Goal: Task Accomplishment & Management: Complete application form

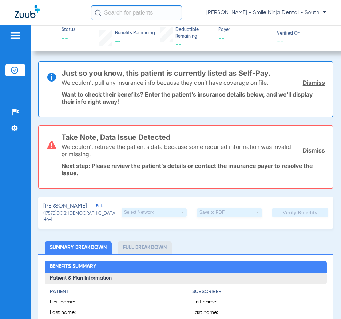
click at [308, 150] on link "Dismiss" at bounding box center [314, 150] width 22 height 7
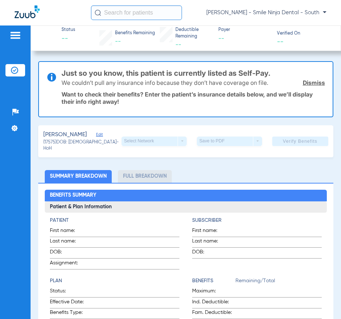
click at [147, 137] on div "Select Network arrow_drop_down" at bounding box center [154, 140] width 65 height 9
click at [178, 141] on div "Select Network arrow_drop_down" at bounding box center [154, 140] width 65 height 9
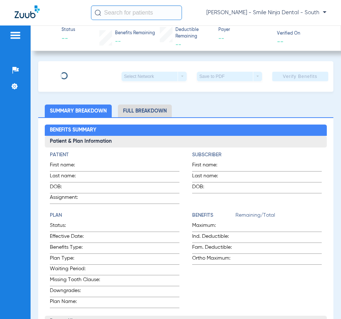
type input "[PERSON_NAME]"
type input "[DATE]"
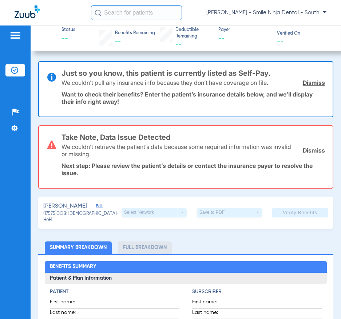
click at [100, 204] on div "[PERSON_NAME]" at bounding box center [82, 206] width 78 height 9
click at [101, 209] on span "Edit" at bounding box center [99, 206] width 7 height 7
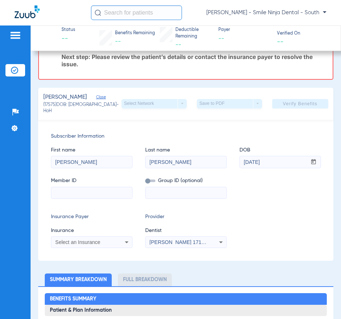
scroll to position [109, 0]
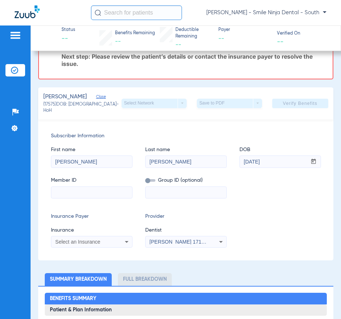
click at [83, 187] on input at bounding box center [91, 193] width 81 height 12
paste input "730426253"
type input "730426253"
click at [170, 236] on mat-select "[PERSON_NAME] 1710676234" at bounding box center [185, 242] width 81 height 12
click at [172, 240] on span "[PERSON_NAME] 1710676234" at bounding box center [186, 242] width 72 height 6
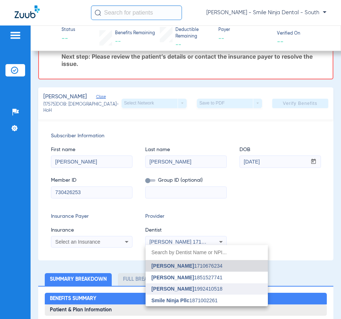
click at [173, 291] on span "[PERSON_NAME]" at bounding box center [172, 289] width 43 height 6
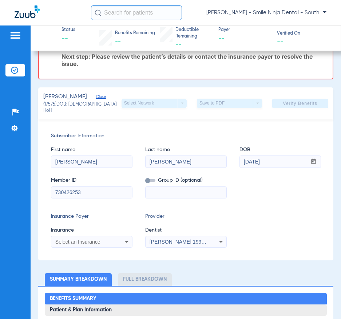
click at [99, 244] on div "Select an Insurance" at bounding box center [91, 241] width 81 height 9
click at [99, 239] on span "Select an Insurance" at bounding box center [77, 242] width 45 height 6
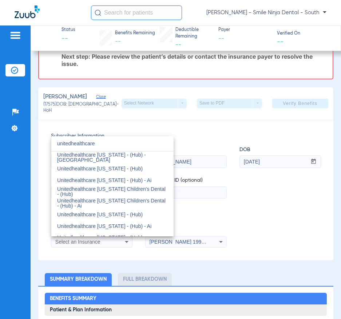
scroll to position [837, 0]
type input "unitedhealthcare"
click at [245, 119] on div at bounding box center [170, 159] width 341 height 319
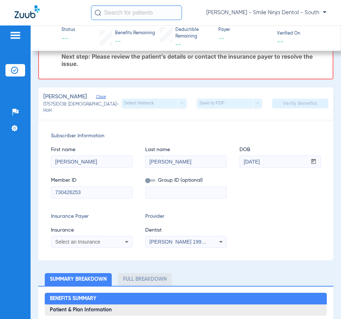
click at [284, 198] on div "Subscriber Information First name Nathaniel Last name Rangel DOB mm / dd / yyyy…" at bounding box center [185, 189] width 295 height 141
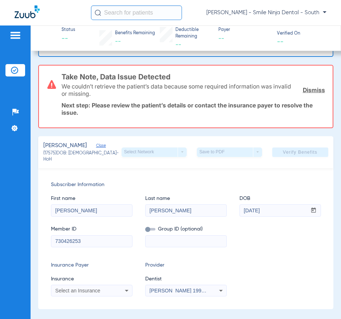
scroll to position [0, 0]
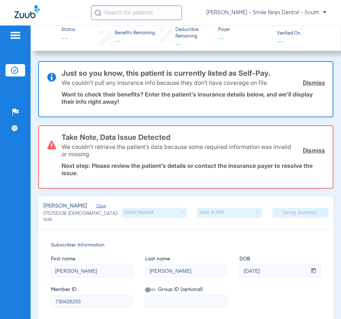
click at [311, 83] on link "Dismiss" at bounding box center [314, 82] width 22 height 7
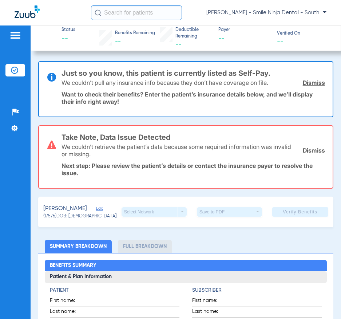
click at [18, 33] on img at bounding box center [15, 35] width 12 height 9
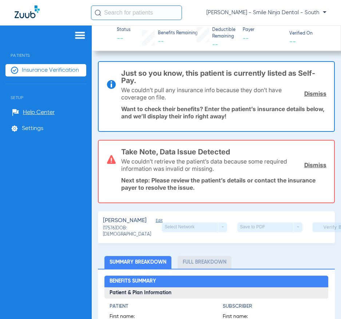
click at [49, 62] on div "Patients Insurance Verification Setup Help Center Settings" at bounding box center [46, 184] width 92 height 319
click at [49, 69] on span "Insurance Verification" at bounding box center [50, 70] width 57 height 7
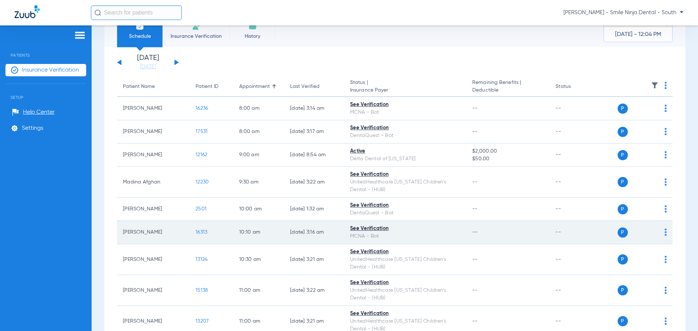
scroll to position [36, 0]
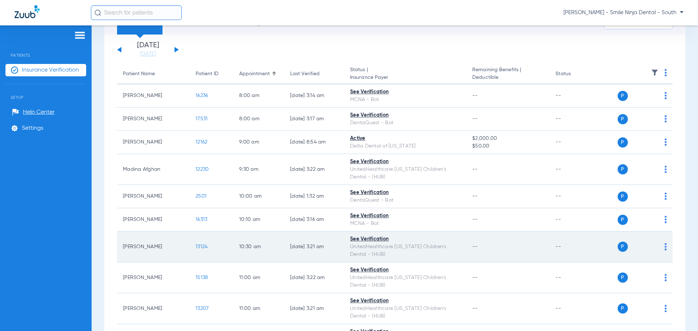
click at [340, 252] on div "UnitedHealthcare Texas Children's Dental - (HUB)" at bounding box center [405, 250] width 111 height 15
drag, startPoint x: 211, startPoint y: 248, endPoint x: 207, endPoint y: 248, distance: 4.7
click at [211, 248] on td "13124" at bounding box center [212, 247] width 44 height 31
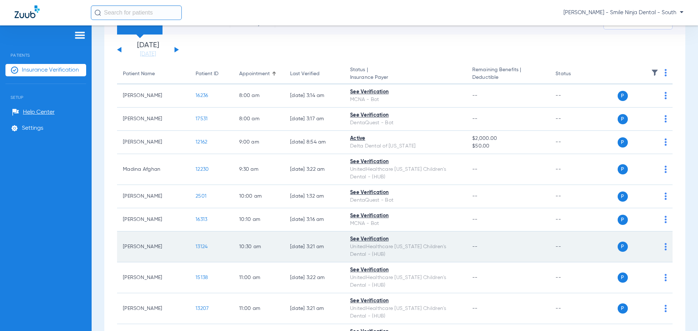
click at [203, 248] on span "13124" at bounding box center [202, 246] width 12 height 5
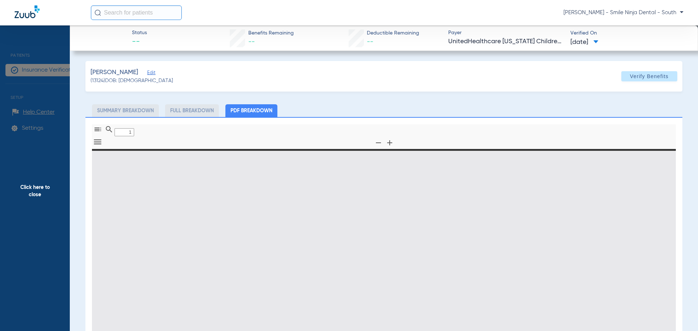
click at [148, 72] on span "Edit" at bounding box center [150, 73] width 7 height 7
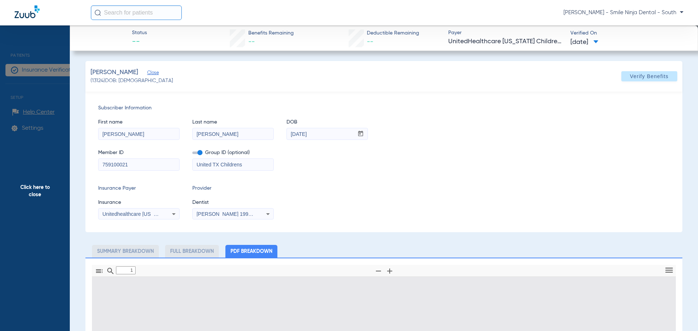
type input "0"
select select "page-width"
type input "1"
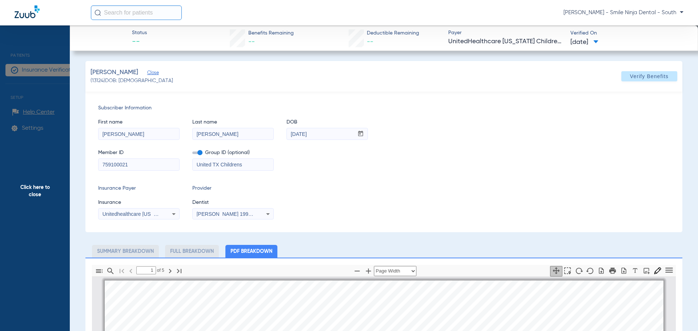
scroll to position [4, 0]
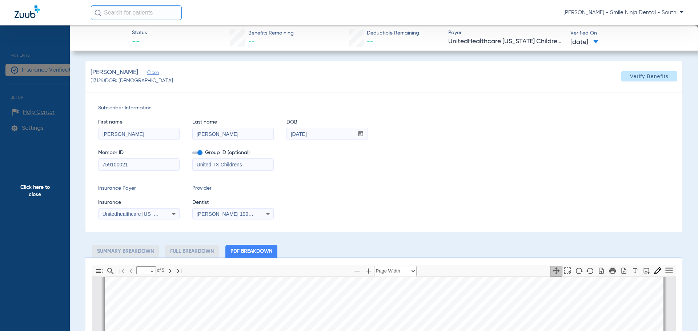
click at [173, 216] on icon at bounding box center [174, 214] width 9 height 9
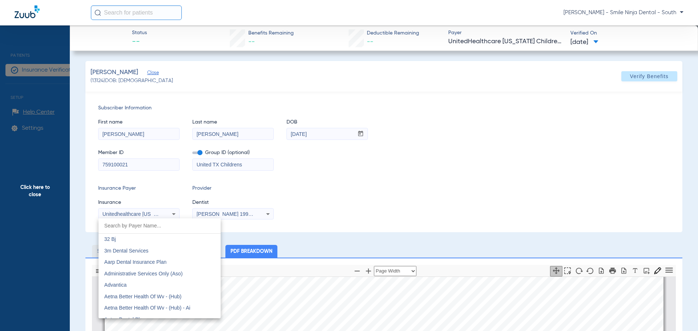
scroll to position [5198, 0]
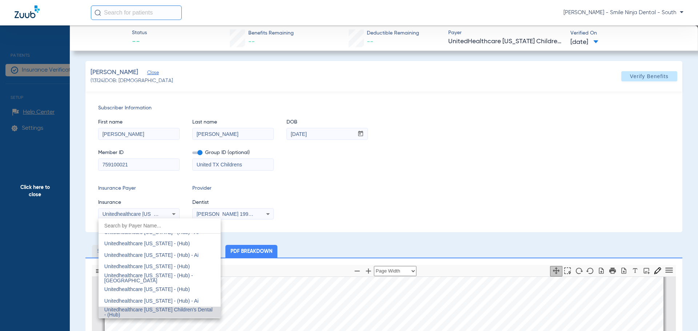
click at [338, 203] on div at bounding box center [349, 165] width 698 height 331
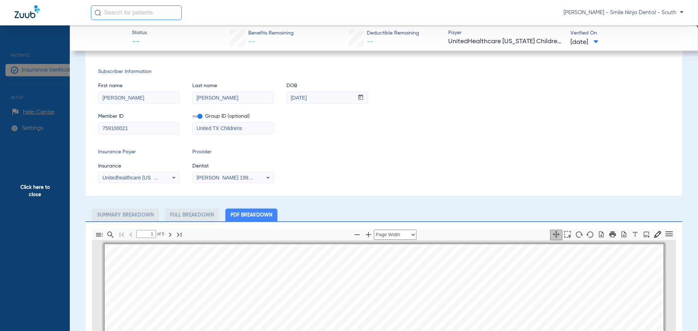
scroll to position [0, 0]
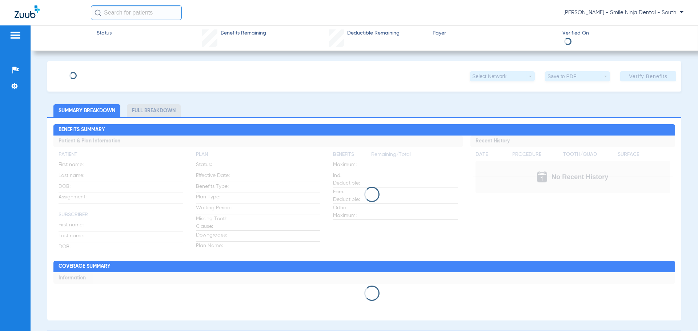
type input "Crystal"
type input "[PERSON_NAME]"
type input "12/02/2024"
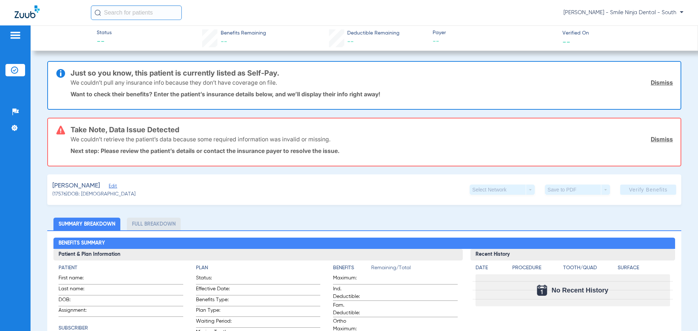
click at [110, 186] on span "Edit" at bounding box center [112, 187] width 7 height 7
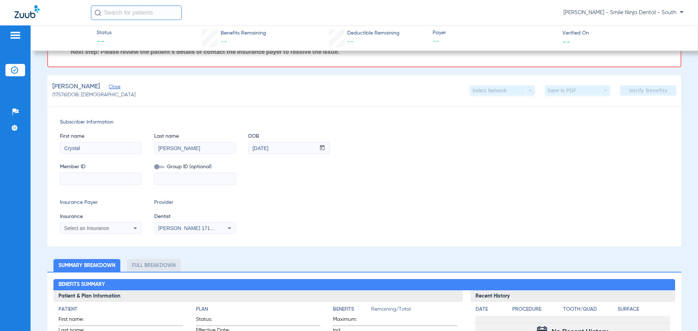
scroll to position [109, 0]
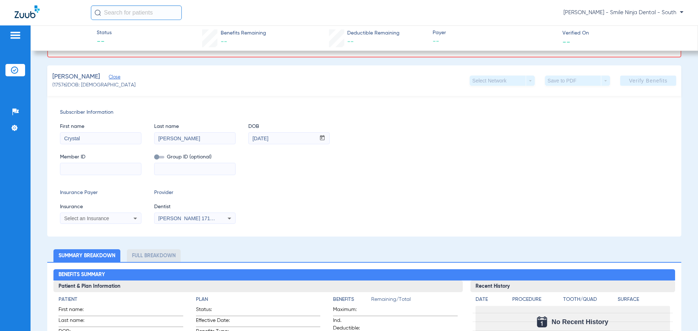
drag, startPoint x: 110, startPoint y: 215, endPoint x: 131, endPoint y: 218, distance: 21.3
click at [110, 215] on div "Select an Insurance" at bounding box center [100, 218] width 81 height 9
click at [131, 218] on icon at bounding box center [135, 218] width 9 height 9
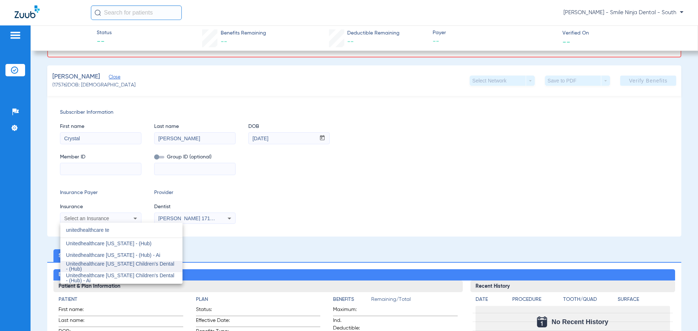
type input "unitedhealthcare te"
click at [114, 265] on span "Unitedhealthcare [US_STATE] Children's Dental - (Hub)" at bounding box center [120, 266] width 108 height 11
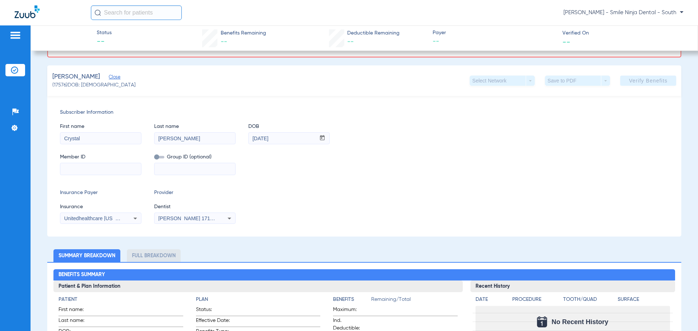
paste input "824342185"
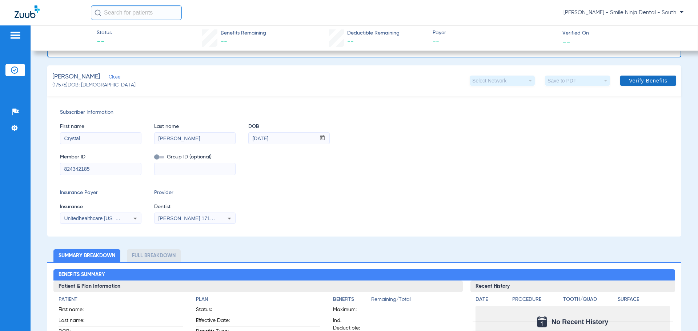
type input "824342185"
click at [633, 83] on span "Verify Benefits" at bounding box center [648, 81] width 39 height 6
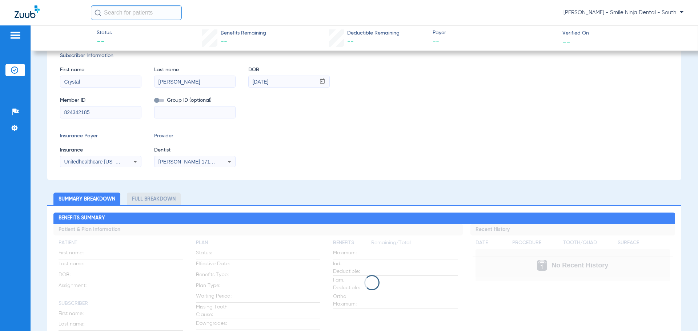
scroll to position [0, 0]
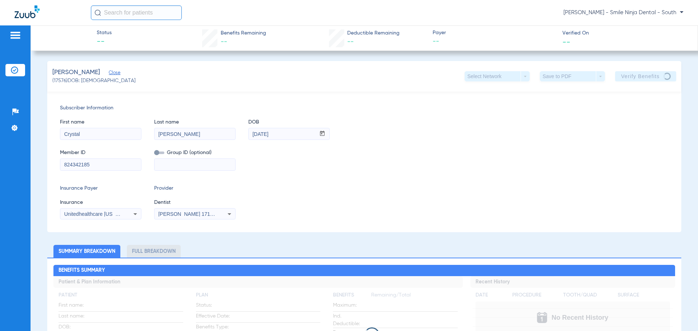
click at [232, 214] on icon at bounding box center [229, 214] width 9 height 9
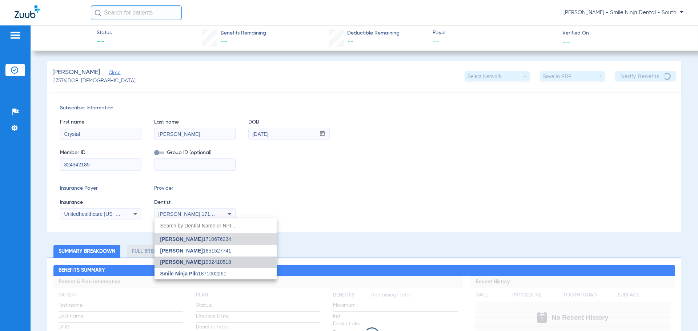
click at [192, 262] on span "[PERSON_NAME]" at bounding box center [181, 262] width 43 height 6
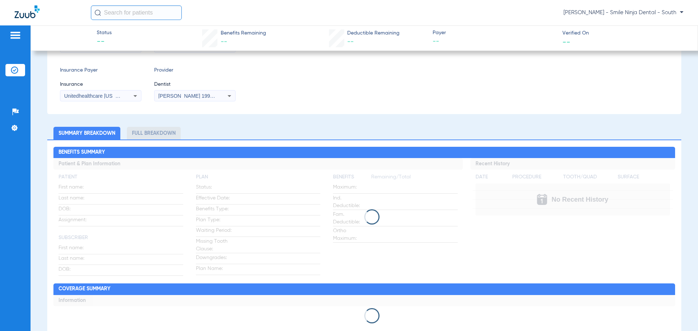
scroll to position [62, 0]
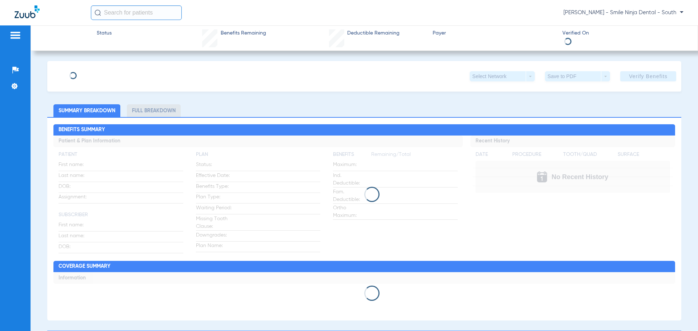
type input "[PERSON_NAME]"
type input "[DATE]"
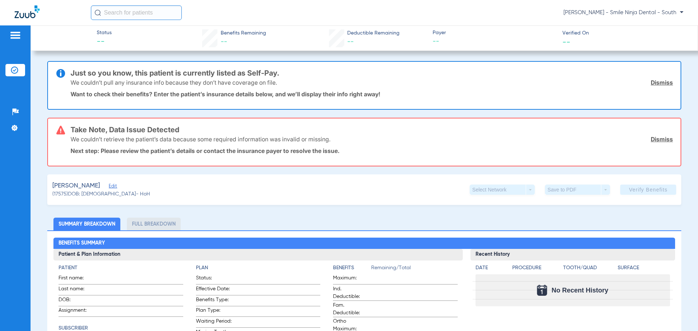
click at [115, 186] on span "Edit" at bounding box center [112, 187] width 7 height 7
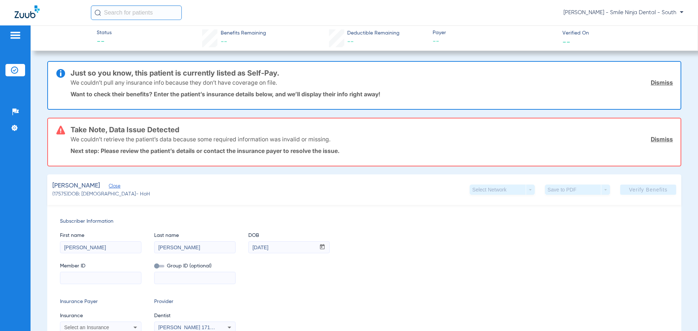
click at [95, 280] on input at bounding box center [100, 278] width 81 height 12
paste input "730426253"
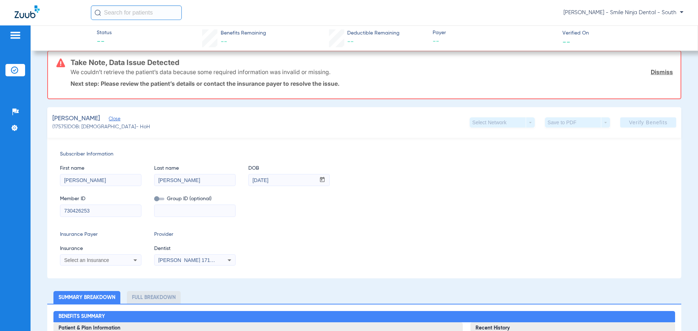
scroll to position [73, 0]
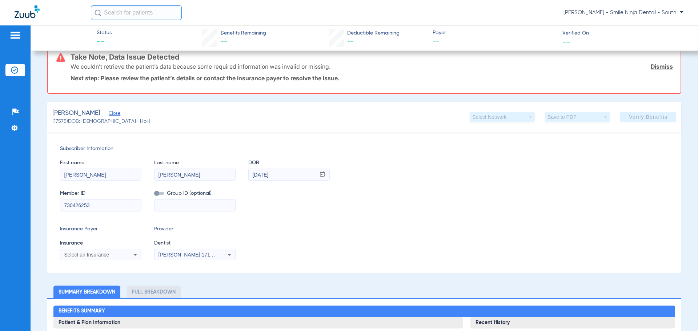
type input "730426253"
click at [77, 254] on span "Select an Insurance" at bounding box center [86, 255] width 45 height 6
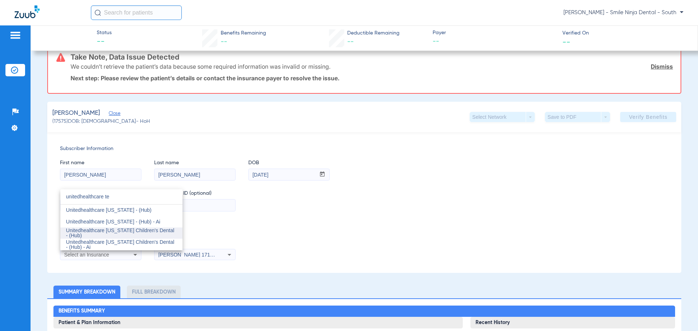
type input "unitedhealthcare te"
click at [106, 230] on mat-option "Unitedhealthcare [US_STATE] Children's Dental - (Hub)" at bounding box center [121, 234] width 122 height 12
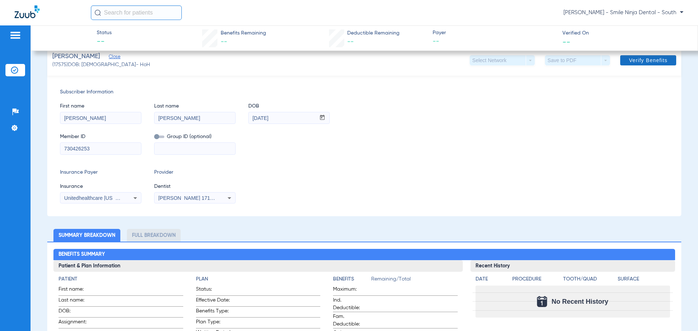
click at [633, 57] on span "Verify Benefits" at bounding box center [648, 60] width 39 height 6
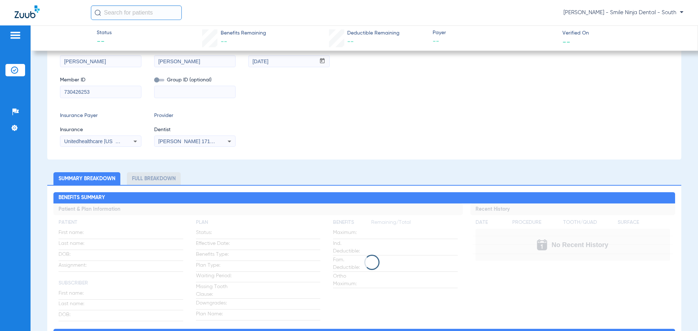
scroll to position [16, 0]
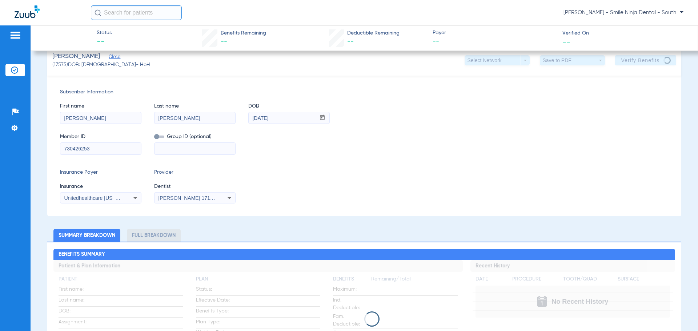
click at [228, 198] on icon at bounding box center [229, 198] width 9 height 9
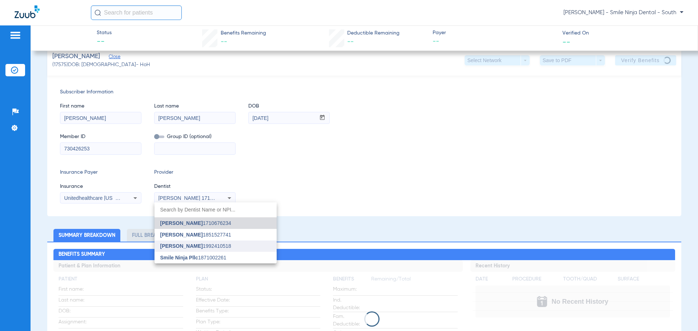
click at [188, 242] on mat-option "[PERSON_NAME] 1992410518" at bounding box center [216, 247] width 122 height 12
